Goal: Information Seeking & Learning: Learn about a topic

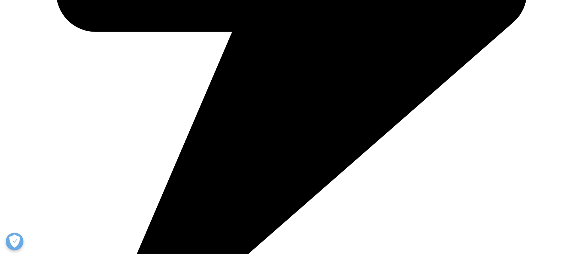
scroll to position [497, 0]
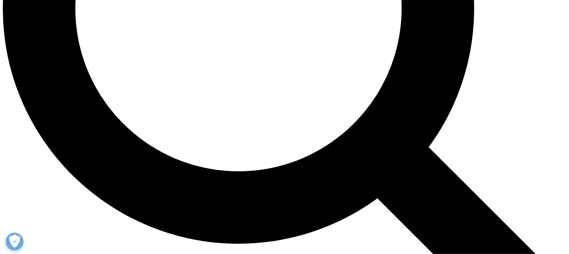
scroll to position [818, 0]
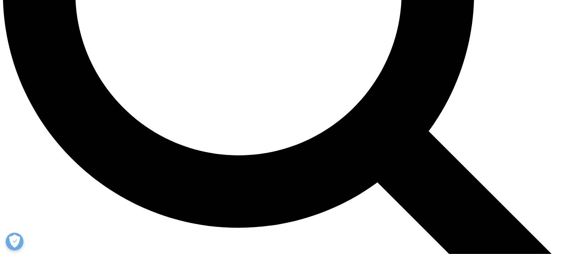
drag, startPoint x: 180, startPoint y: 171, endPoint x: 304, endPoint y: 179, distance: 124.1
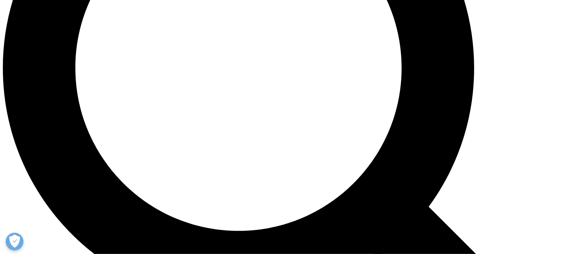
scroll to position [676, 0]
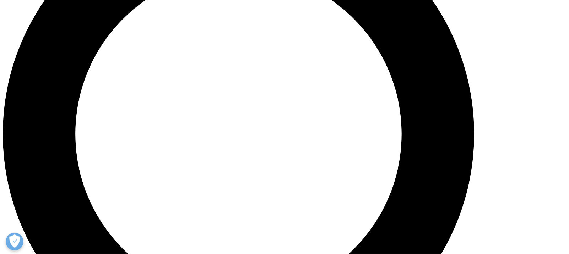
drag, startPoint x: 94, startPoint y: 79, endPoint x: 259, endPoint y: 87, distance: 165.9
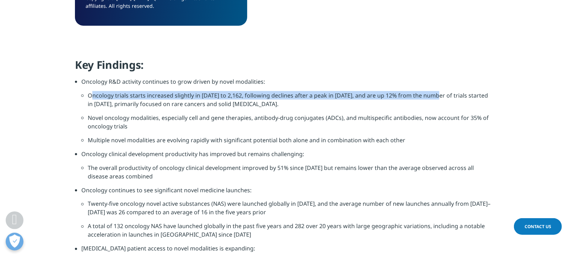
drag, startPoint x: 95, startPoint y: 98, endPoint x: 438, endPoint y: 99, distance: 342.9
click at [438, 99] on li "Oncology trials starts increased slightly in [DATE] to 2,162, following decline…" at bounding box center [291, 103] width 406 height 22
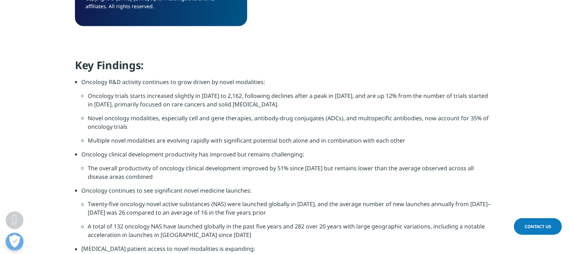
click at [333, 108] on li "Oncology trials starts increased slightly in [DATE] to 2,162, following decline…" at bounding box center [291, 103] width 406 height 22
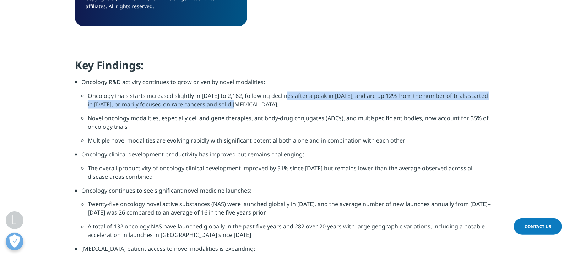
drag, startPoint x: 287, startPoint y: 98, endPoint x: 411, endPoint y: 112, distance: 125.4
click at [411, 112] on li "Oncology trials starts increased slightly in [DATE] to 2,162, following decline…" at bounding box center [291, 103] width 406 height 22
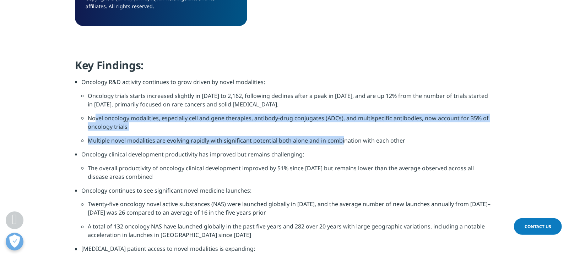
drag, startPoint x: 94, startPoint y: 120, endPoint x: 341, endPoint y: 139, distance: 247.8
click at [341, 139] on ul "Oncology trials starts increased slightly in 2024 to 2,162, following declines …" at bounding box center [287, 121] width 412 height 59
click at [292, 125] on li "Novel oncology modalities, especially cell and gene therapies, antibody-drug co…" at bounding box center [291, 125] width 406 height 22
click at [315, 126] on li "Novel oncology modalities, especially cell and gene therapies, antibody-drug co…" at bounding box center [291, 125] width 406 height 22
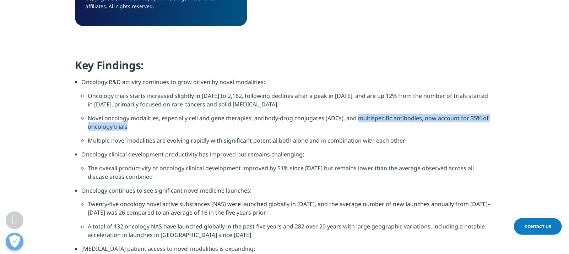
drag, startPoint x: 384, startPoint y: 122, endPoint x: 422, endPoint y: 122, distance: 38.0
click at [422, 122] on li "Novel oncology modalities, especially cell and gene therapies, antibody-drug co…" at bounding box center [291, 125] width 406 height 22
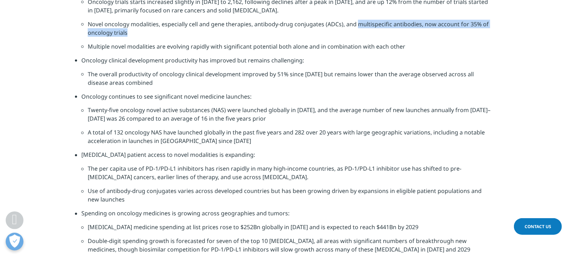
scroll to position [818, 0]
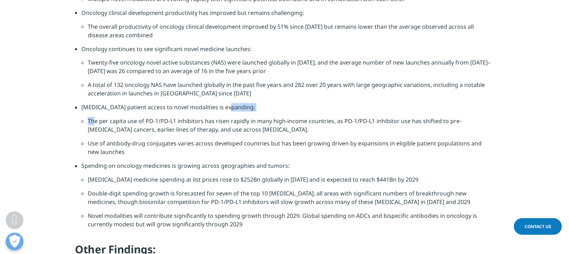
drag, startPoint x: 95, startPoint y: 120, endPoint x: 408, endPoint y: 113, distance: 313.5
click at [409, 113] on ul "Cancer patient access to novel modalities is expanding: The per capita use of P…" at bounding box center [284, 132] width 419 height 59
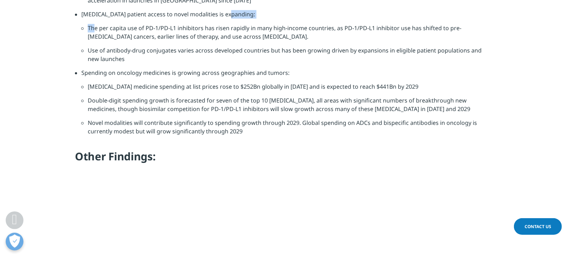
scroll to position [925, 0]
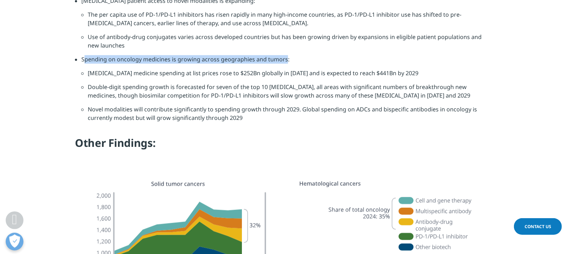
drag, startPoint x: 84, startPoint y: 62, endPoint x: 287, endPoint y: 73, distance: 203.7
click at [285, 68] on li "Spending on oncology medicines is growing across geographies and tumors:" at bounding box center [287, 62] width 412 height 14
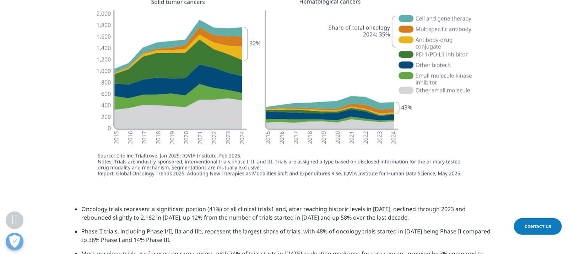
scroll to position [1102, 0]
